Goal: Information Seeking & Learning: Find specific fact

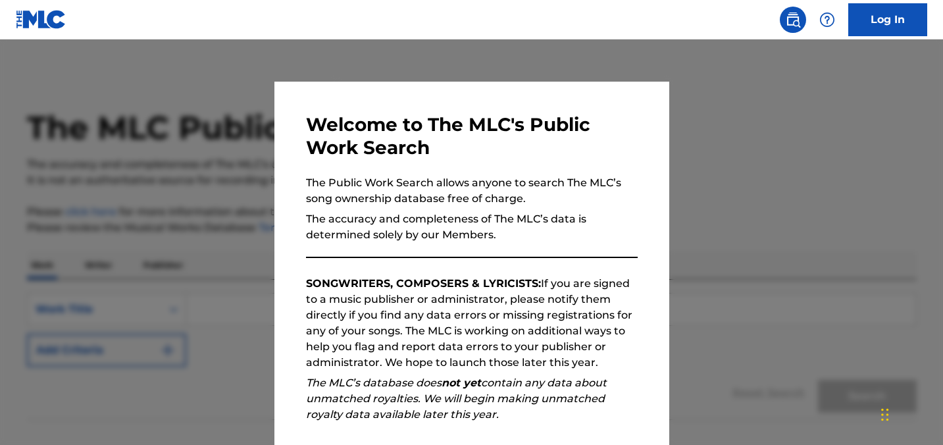
click at [719, 141] on div at bounding box center [471, 261] width 943 height 445
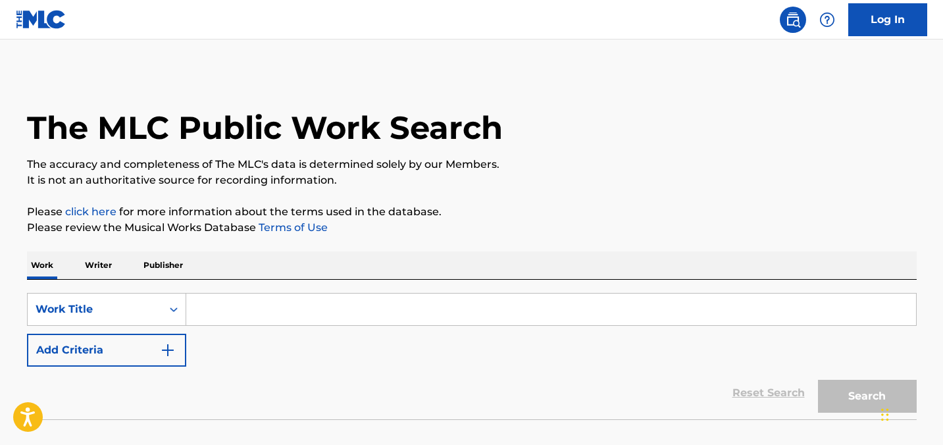
scroll to position [86, 0]
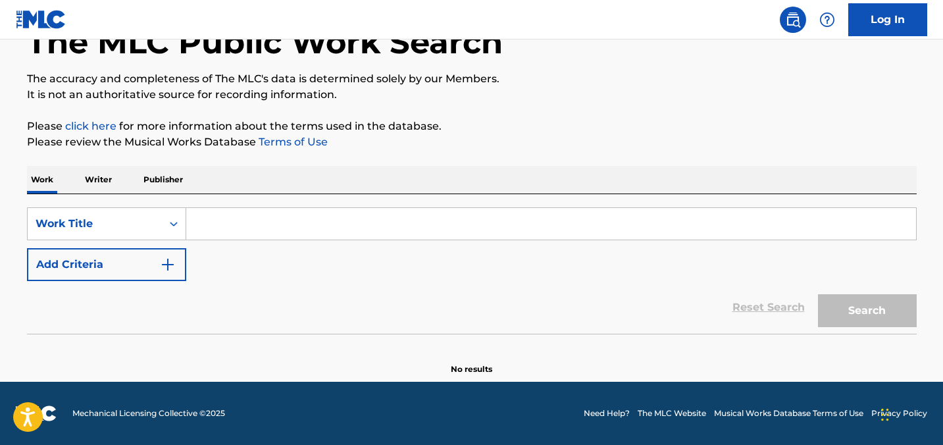
click at [473, 221] on input "Search Form" at bounding box center [551, 224] width 730 height 32
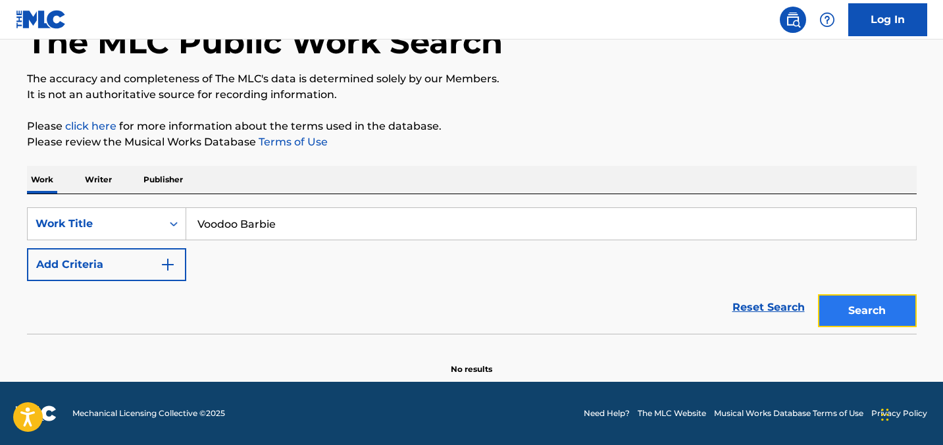
click at [839, 299] on button "Search" at bounding box center [867, 310] width 99 height 33
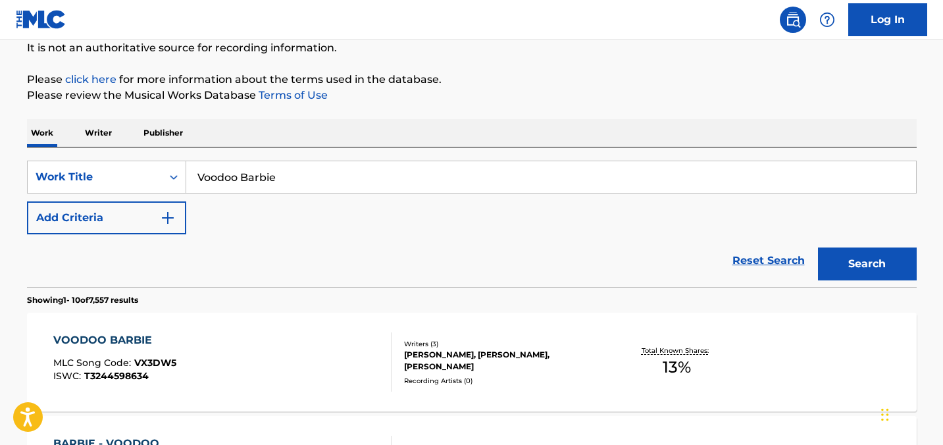
scroll to position [0, 0]
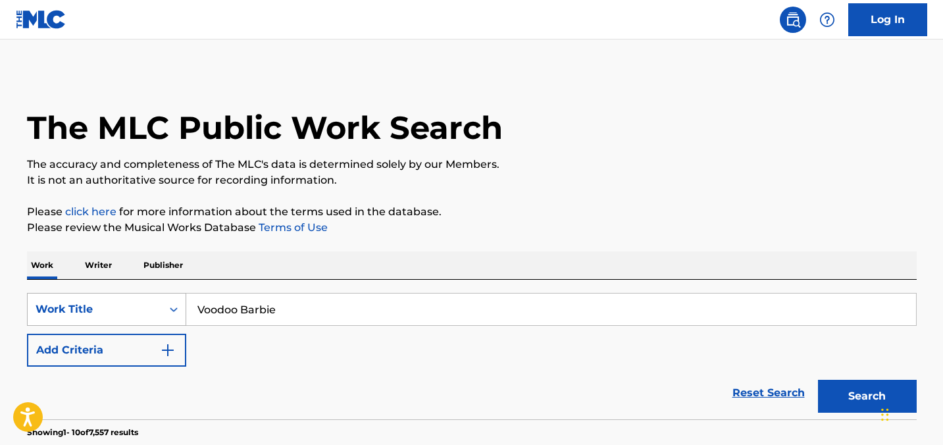
drag, startPoint x: 290, startPoint y: 303, endPoint x: 161, endPoint y: 302, distance: 129.0
click at [161, 302] on div "SearchWithCriteria5ba34e08-5b8e-464f-9af1-90968efd25e2 Work Title Voodoo Barbie" at bounding box center [472, 309] width 890 height 33
type input "[PERSON_NAME] mom"
click at [837, 403] on button "Search" at bounding box center [867, 396] width 99 height 33
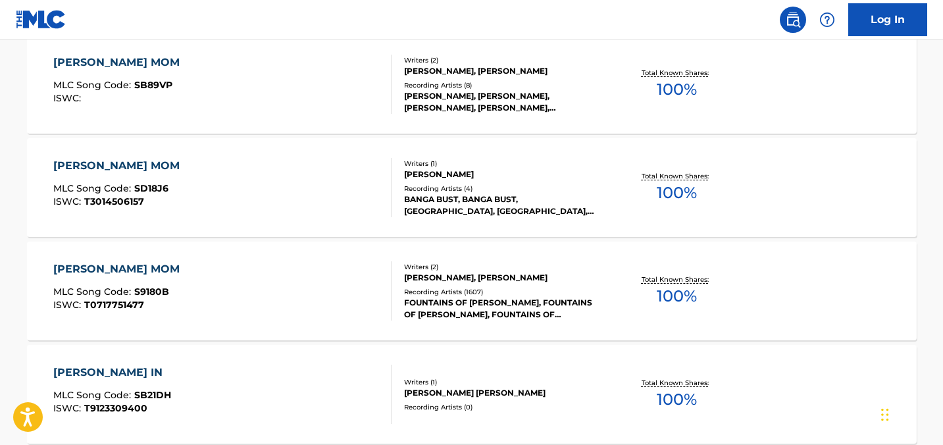
scroll to position [426, 0]
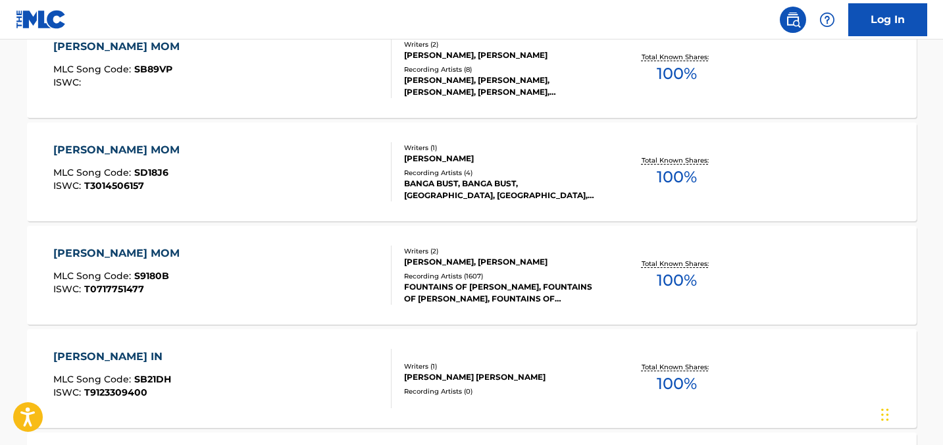
click at [523, 281] on div "Recording Artists ( 1607 )" at bounding box center [503, 276] width 199 height 10
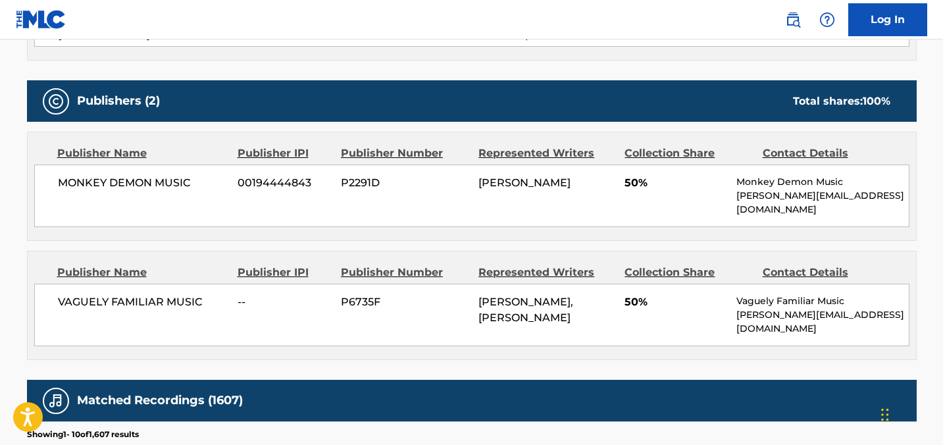
scroll to position [542, 0]
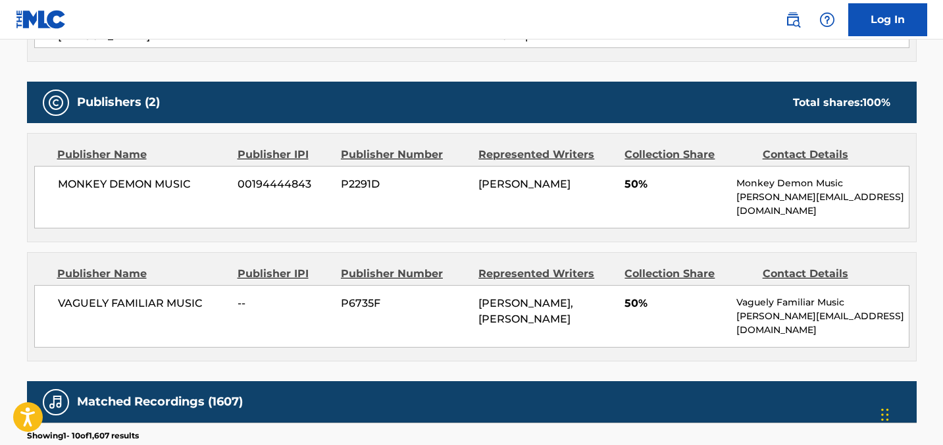
click at [555, 102] on div "Publishers (2) Total shares: 100 %" at bounding box center [472, 102] width 890 height 41
click at [126, 97] on h5 "Publishers (2)" at bounding box center [118, 102] width 83 height 15
click at [228, 99] on div "Publishers (2) Total shares: 100 %" at bounding box center [472, 102] width 890 height 41
